Goal: Transaction & Acquisition: Purchase product/service

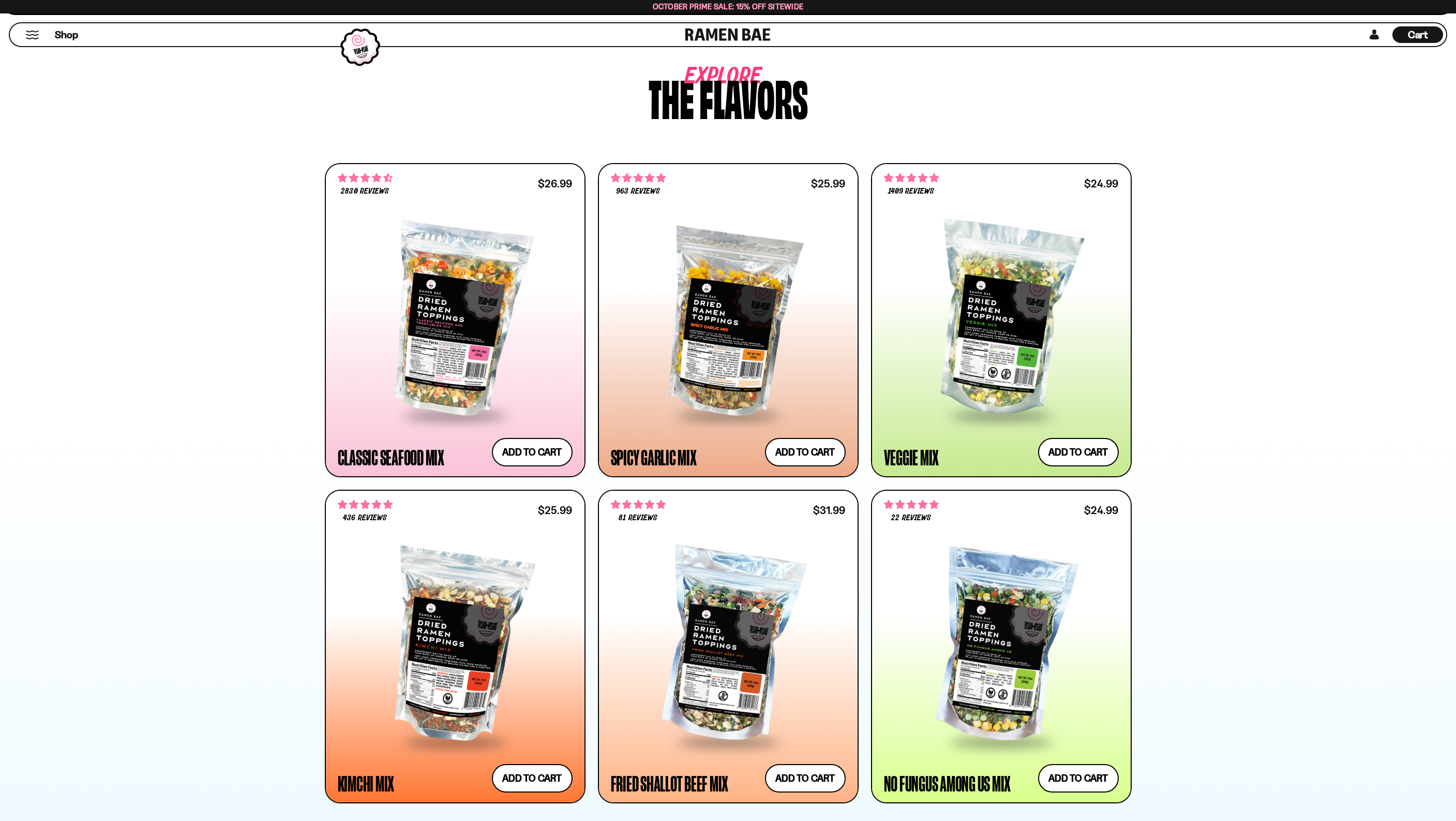
scroll to position [683, 0]
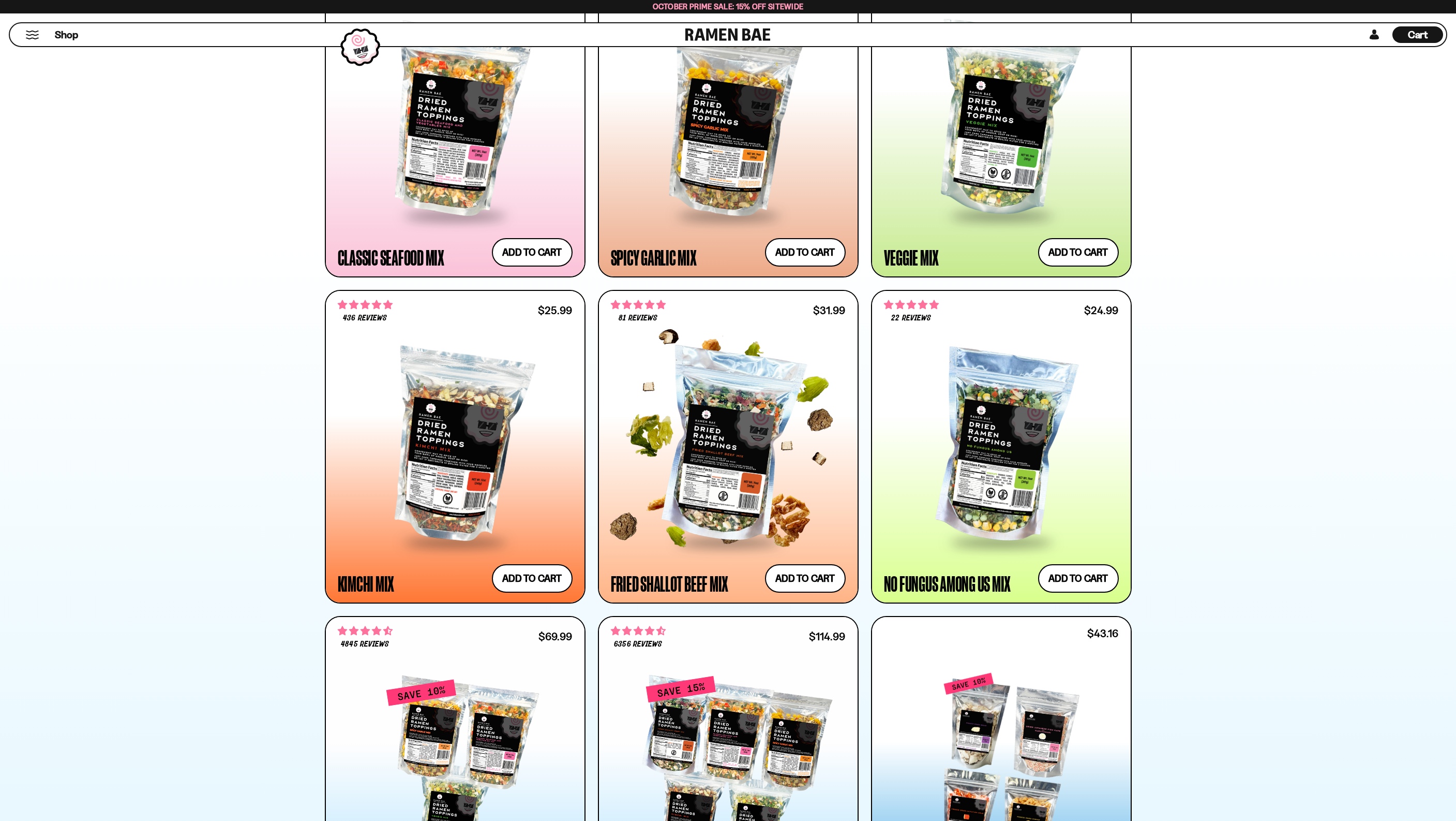
click at [742, 428] on div at bounding box center [729, 446] width 235 height 188
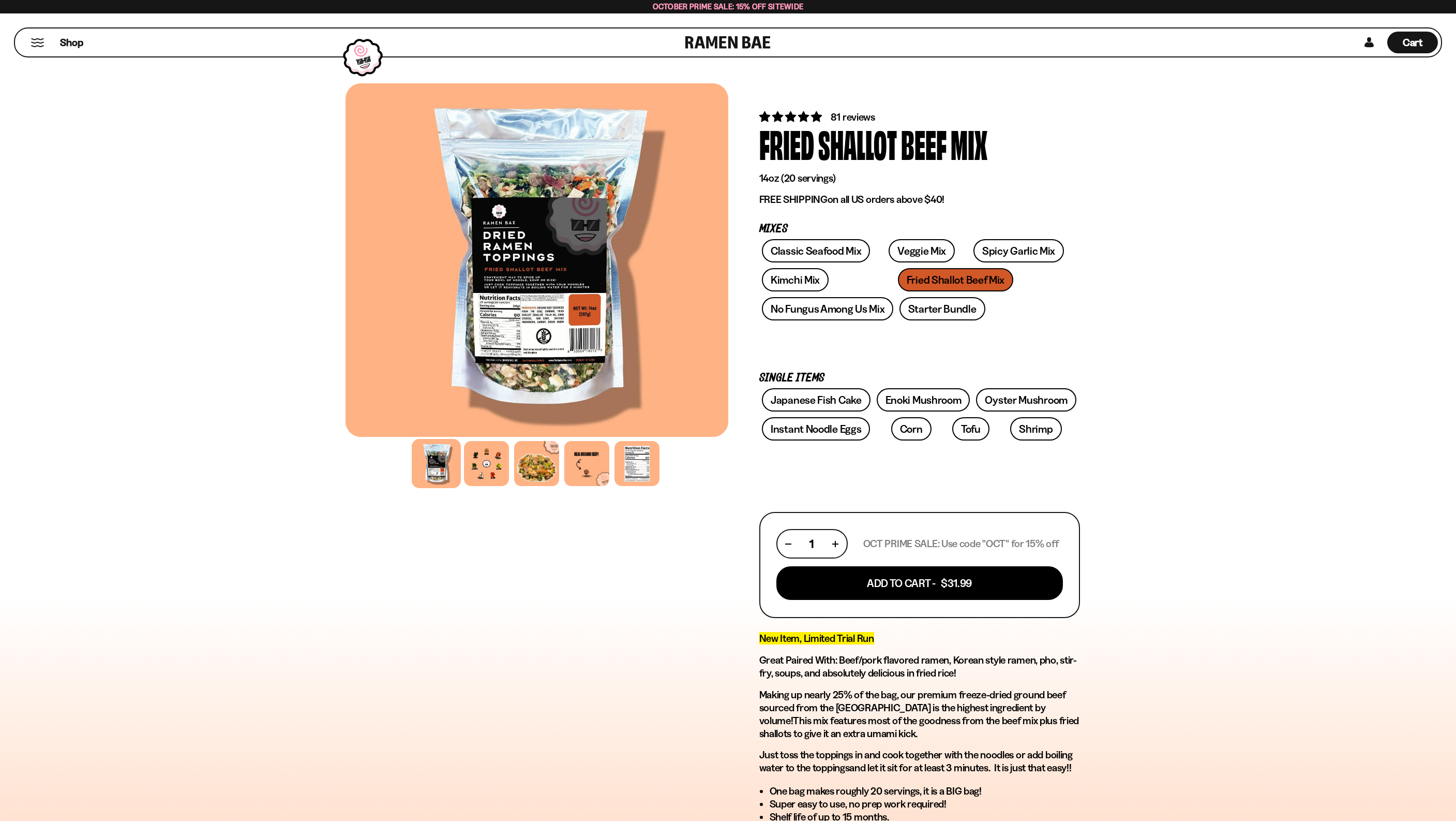
click at [532, 313] on div at bounding box center [536, 260] width 383 height 353
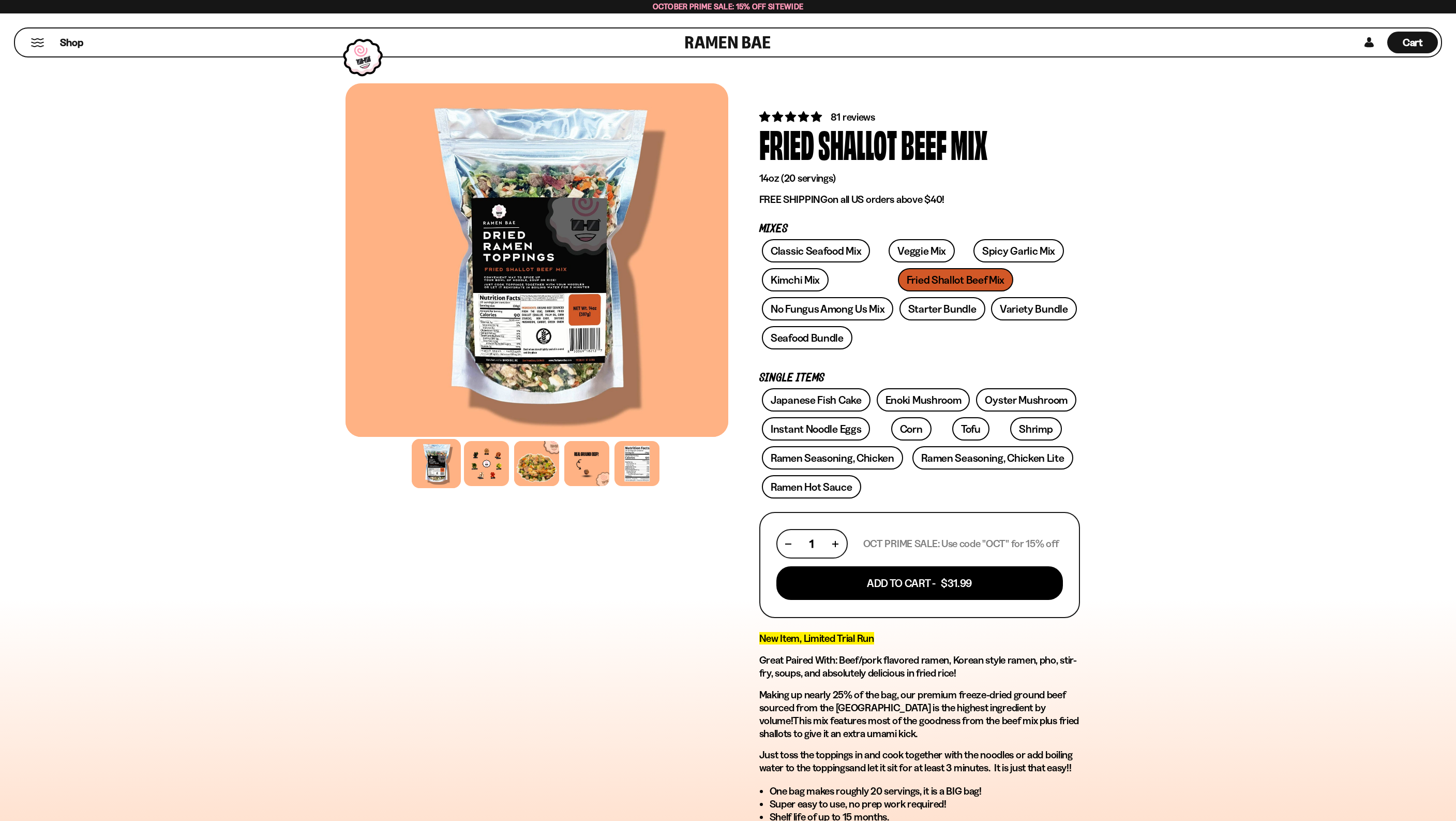
click at [541, 317] on div at bounding box center [536, 260] width 383 height 353
click at [536, 321] on div at bounding box center [536, 260] width 383 height 353
click at [630, 470] on div at bounding box center [637, 463] width 49 height 49
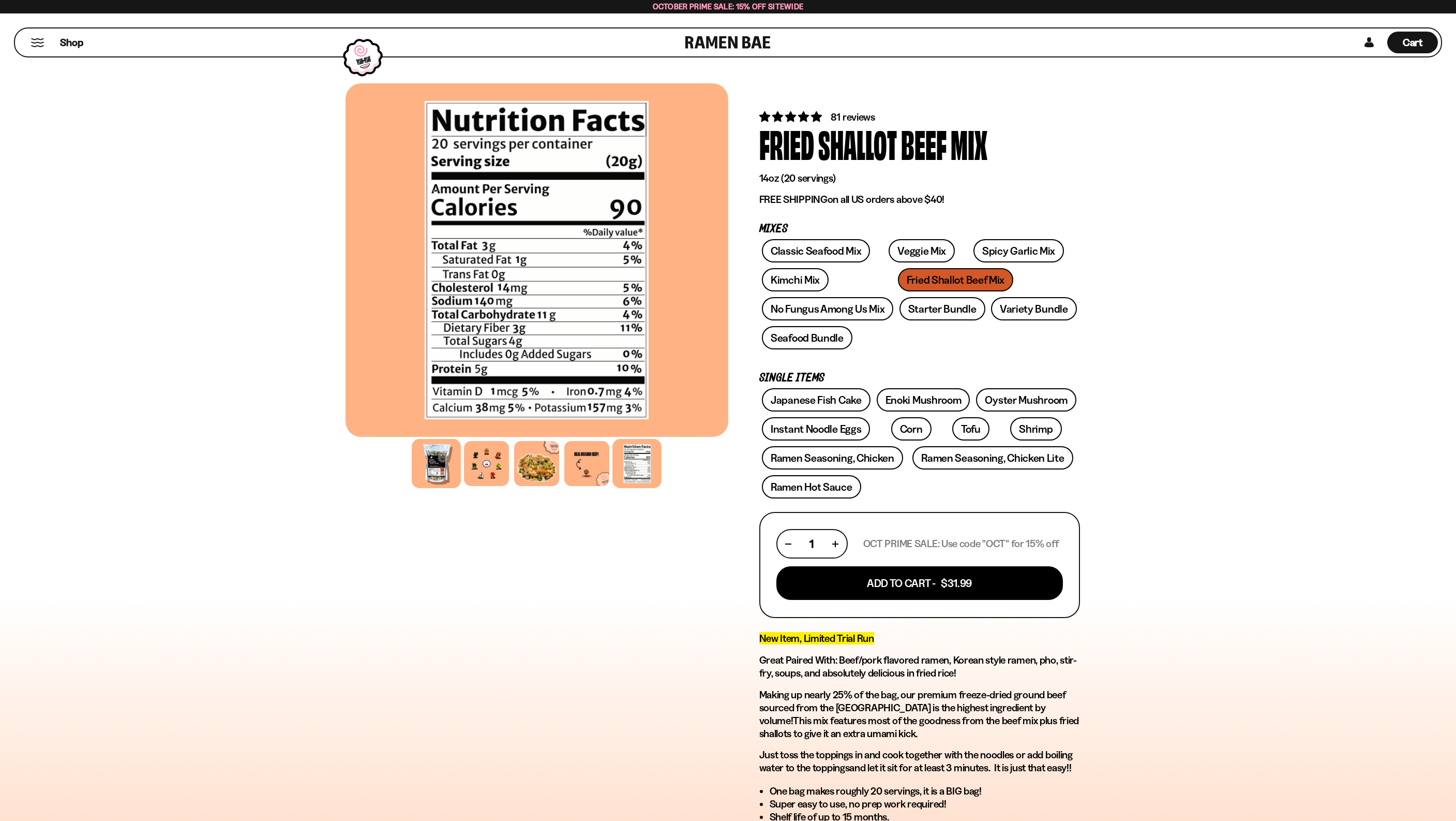
click at [444, 464] on div at bounding box center [436, 463] width 49 height 49
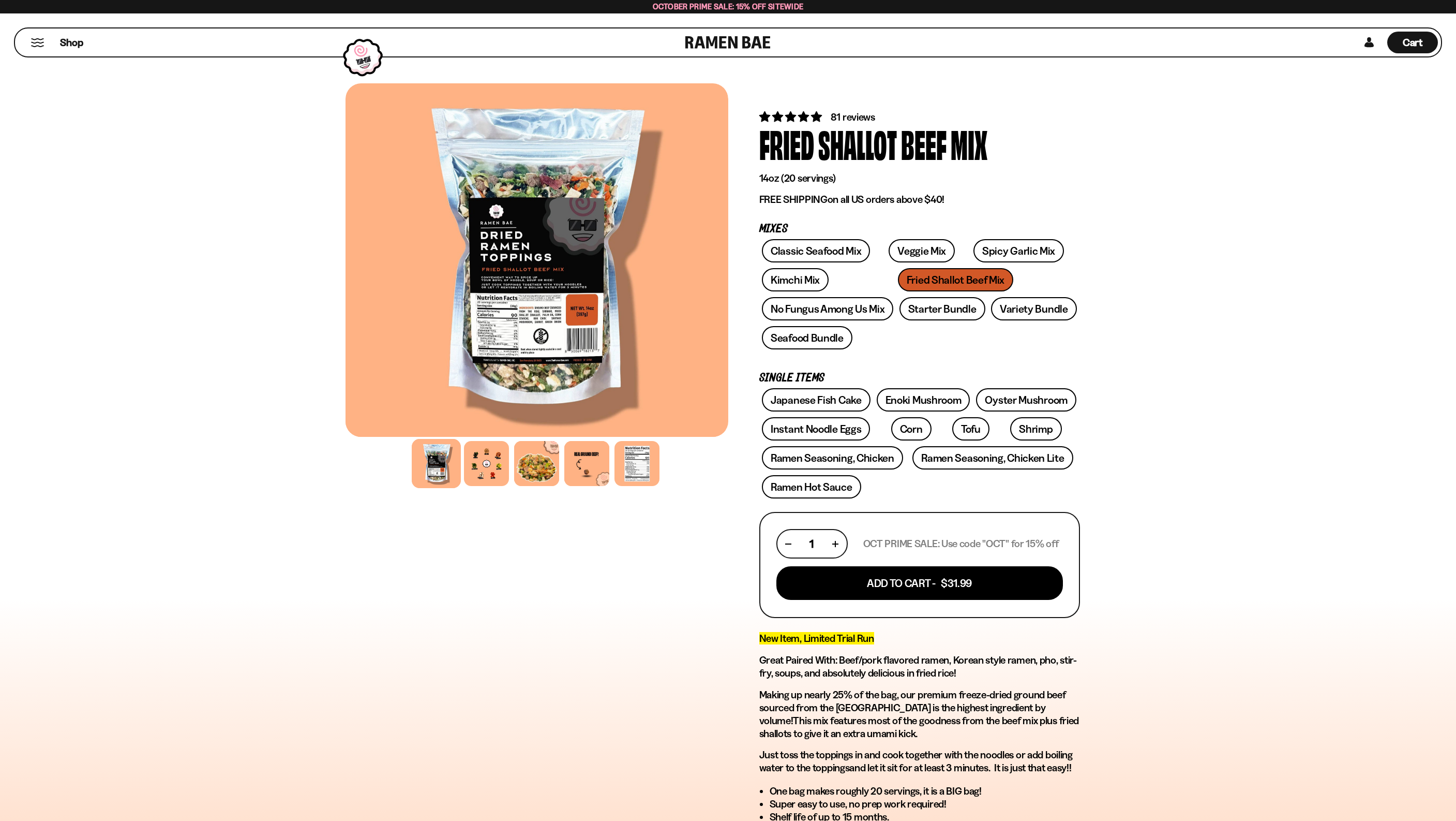
click at [543, 264] on div at bounding box center [534, 260] width 383 height 353
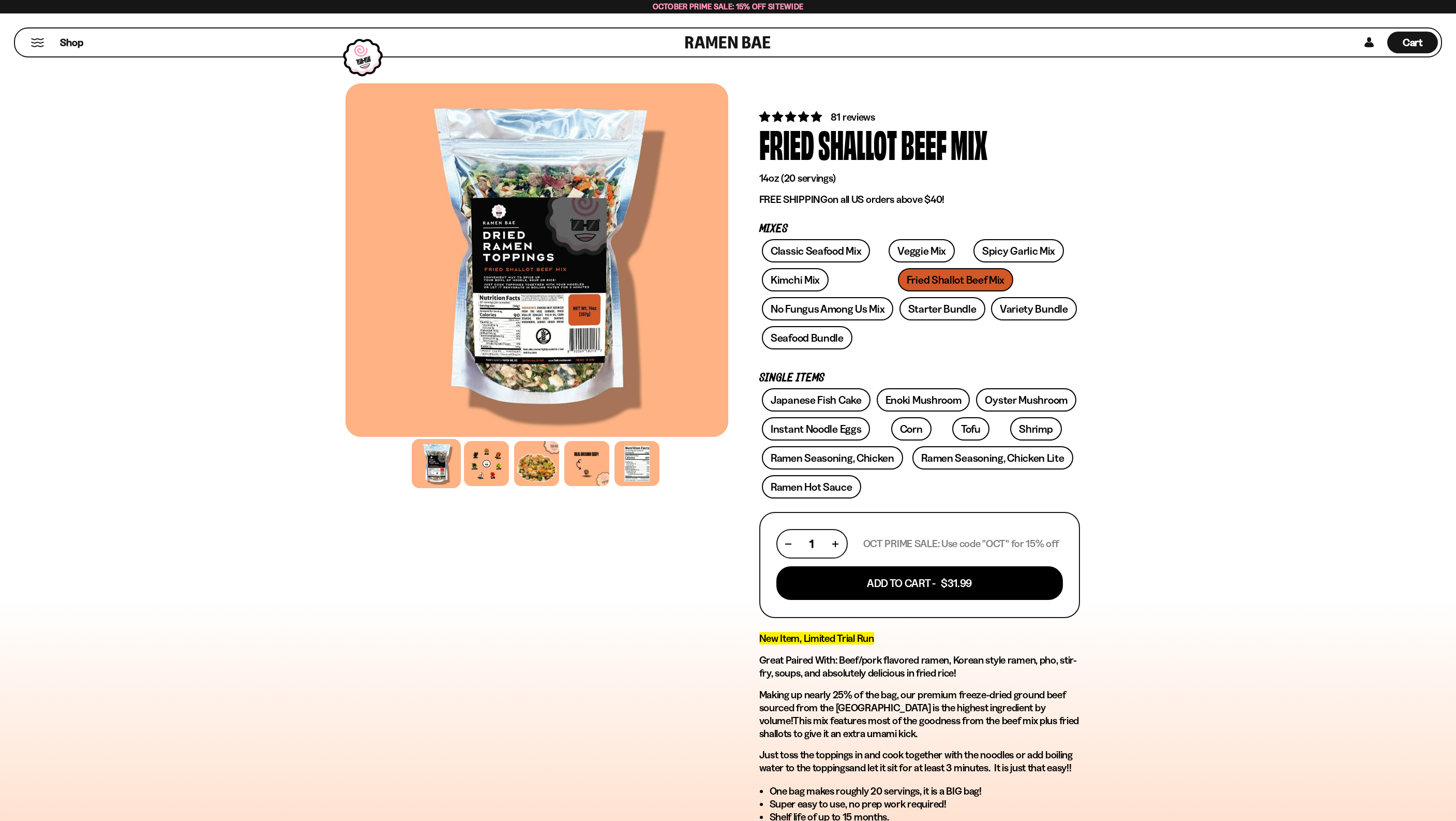
click at [547, 277] on div at bounding box center [536, 260] width 383 height 353
click at [542, 310] on div at bounding box center [536, 260] width 383 height 353
click at [545, 314] on div at bounding box center [536, 260] width 383 height 353
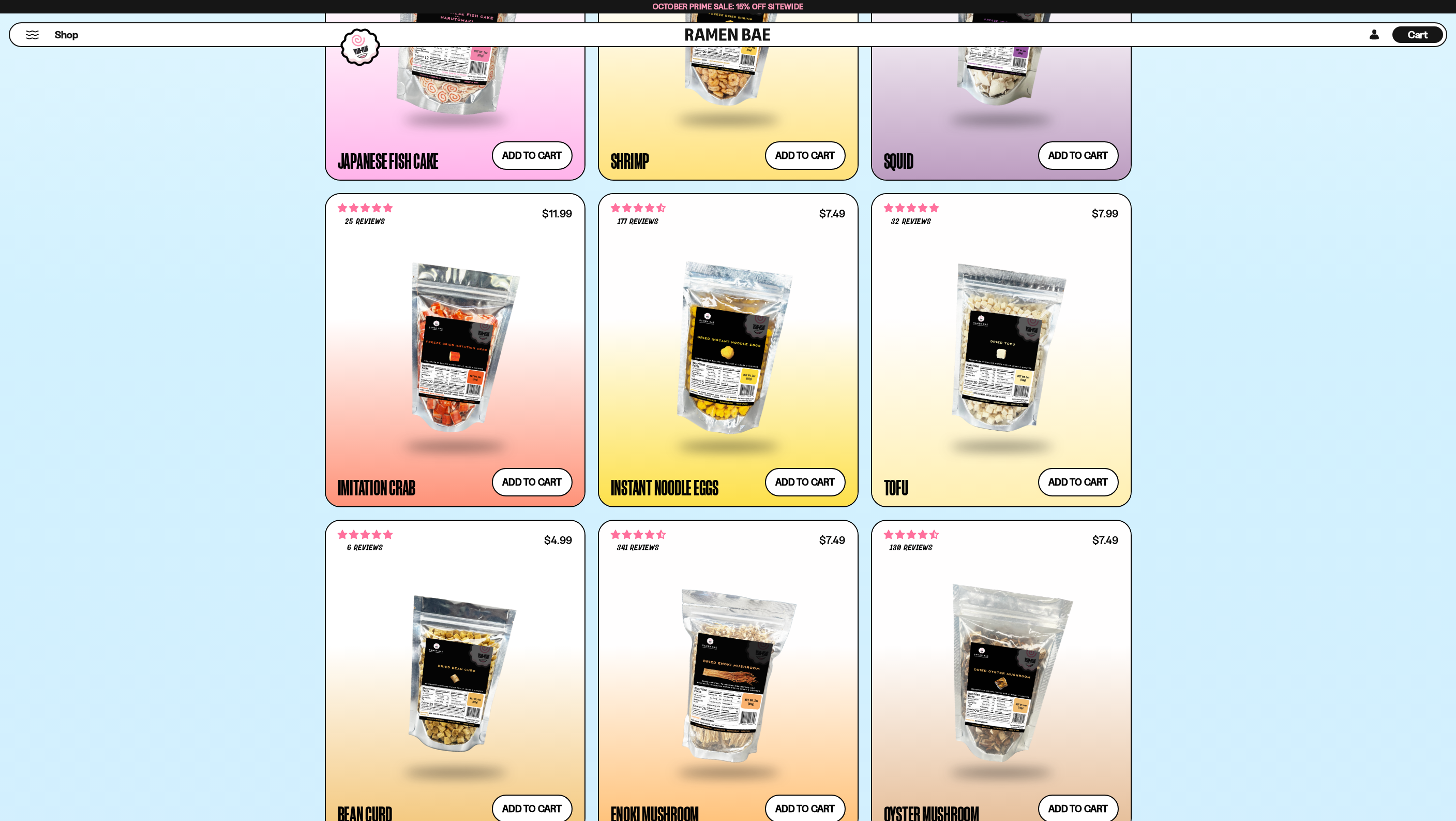
scroll to position [1925, 0]
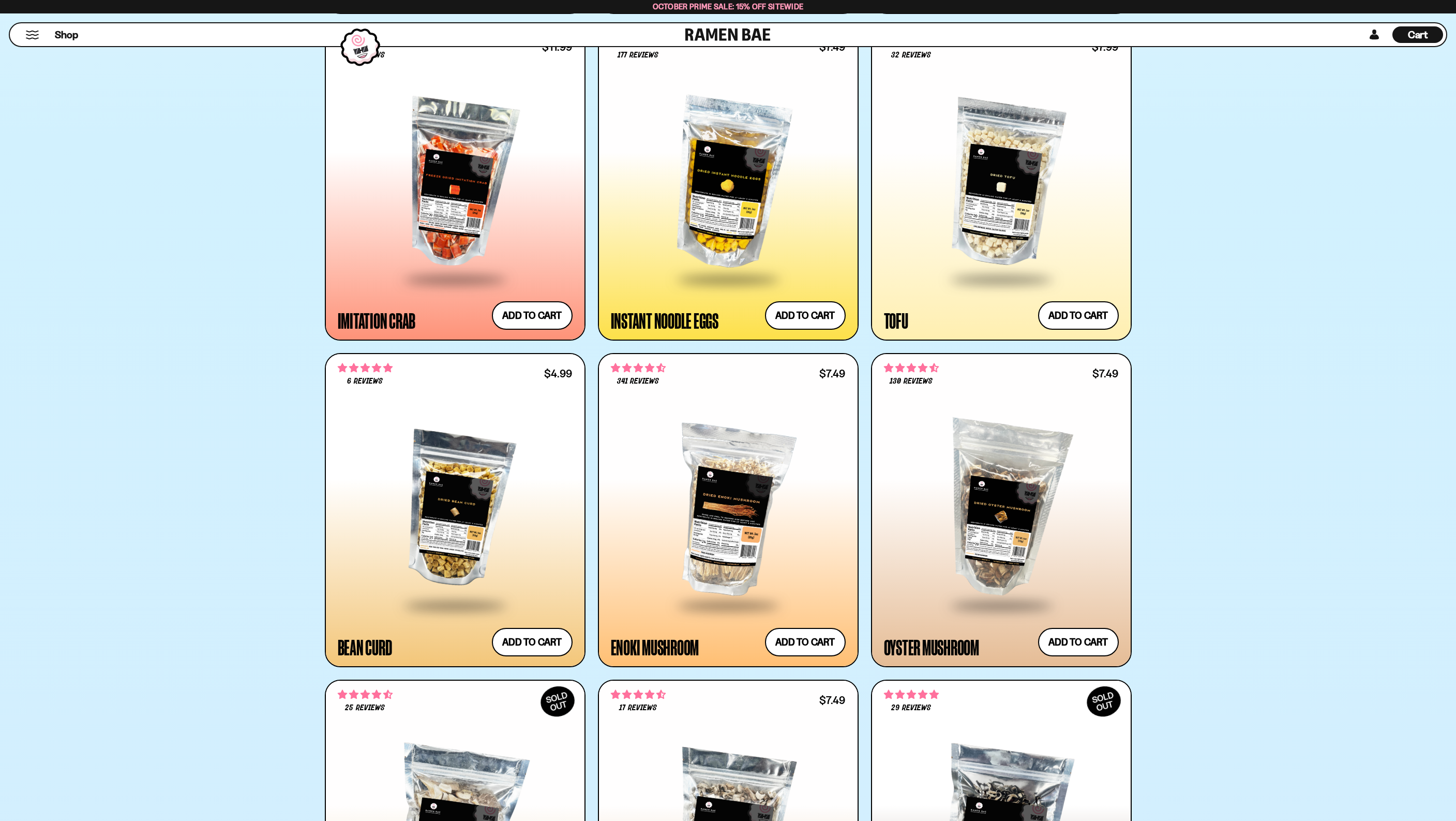
click at [435, 507] on div at bounding box center [455, 510] width 235 height 188
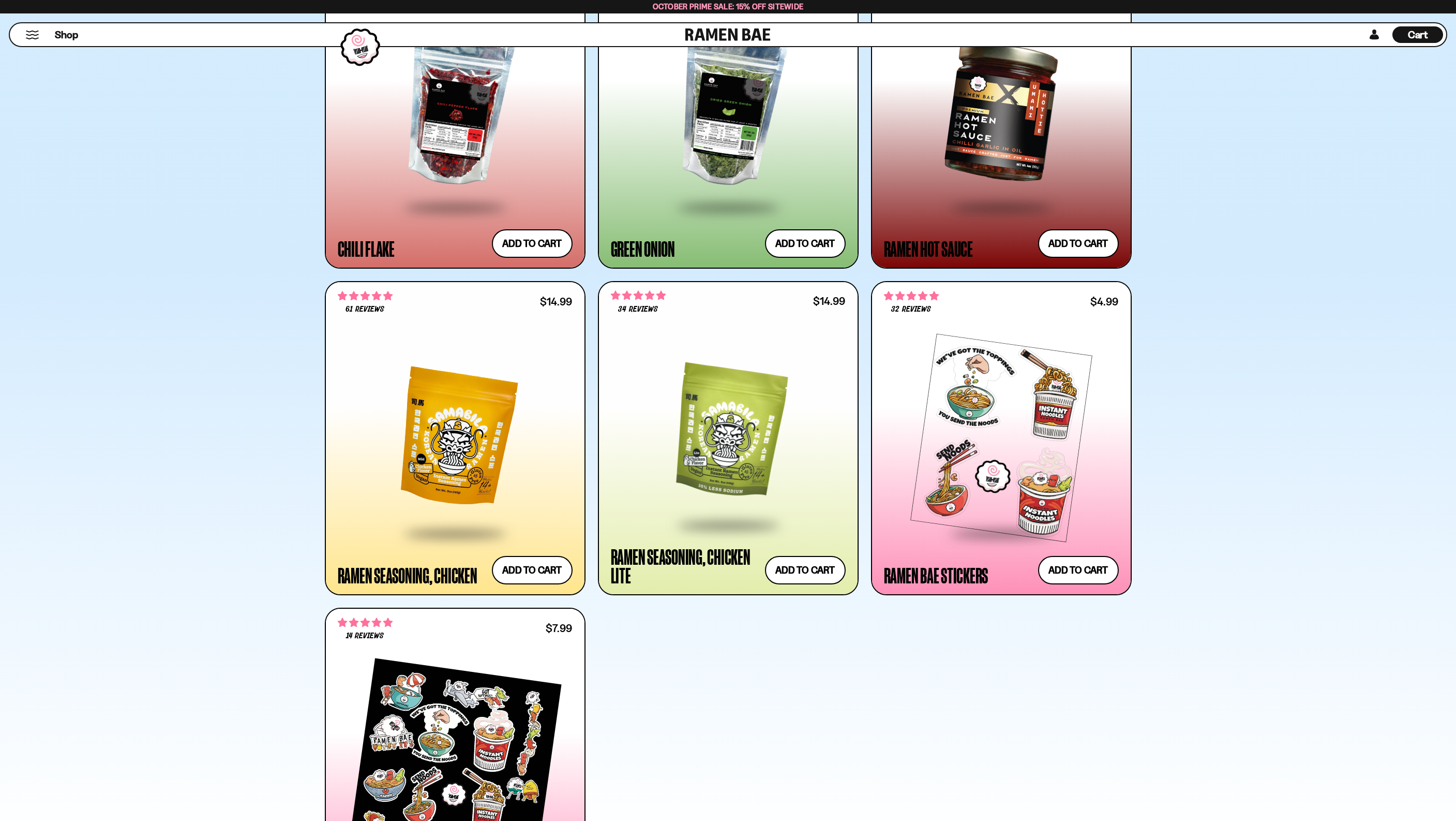
scroll to position [3850, 0]
